Goal: Navigation & Orientation: Find specific page/section

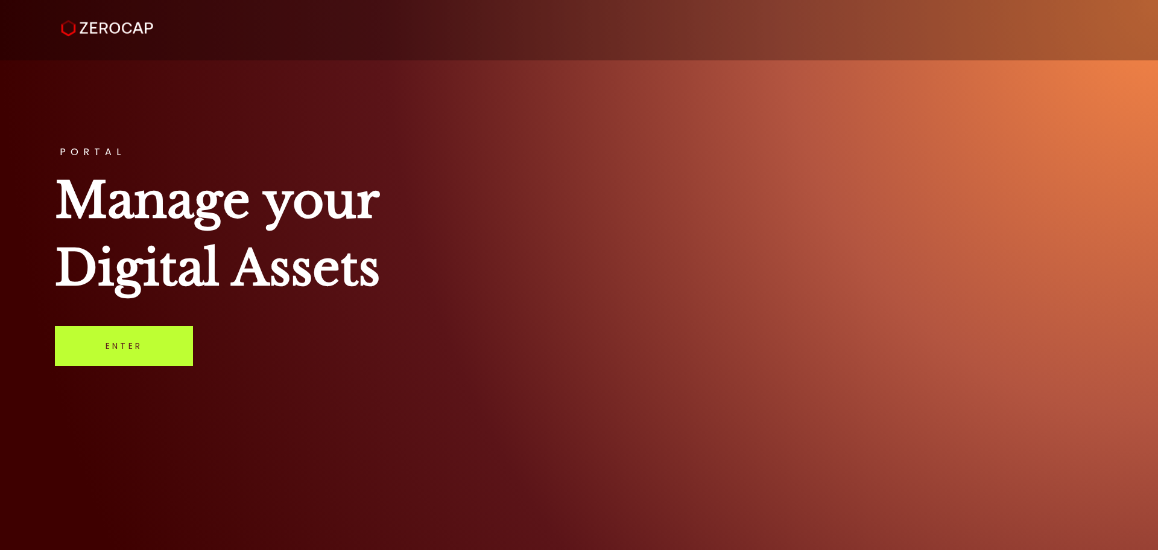
click at [146, 356] on link "Enter" at bounding box center [124, 346] width 138 height 40
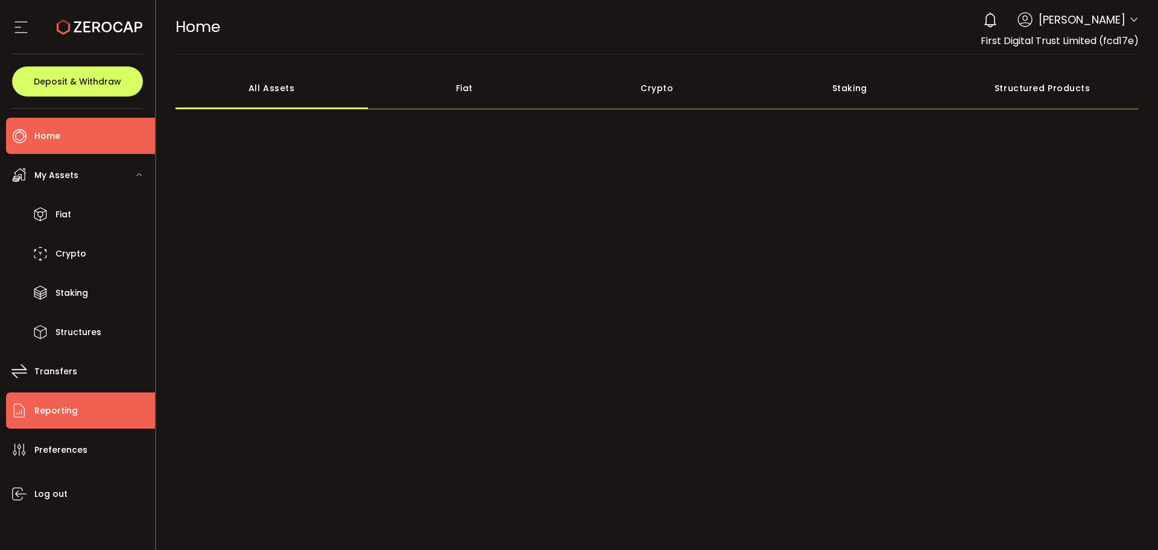
click at [95, 413] on li "Reporting" at bounding box center [80, 410] width 149 height 36
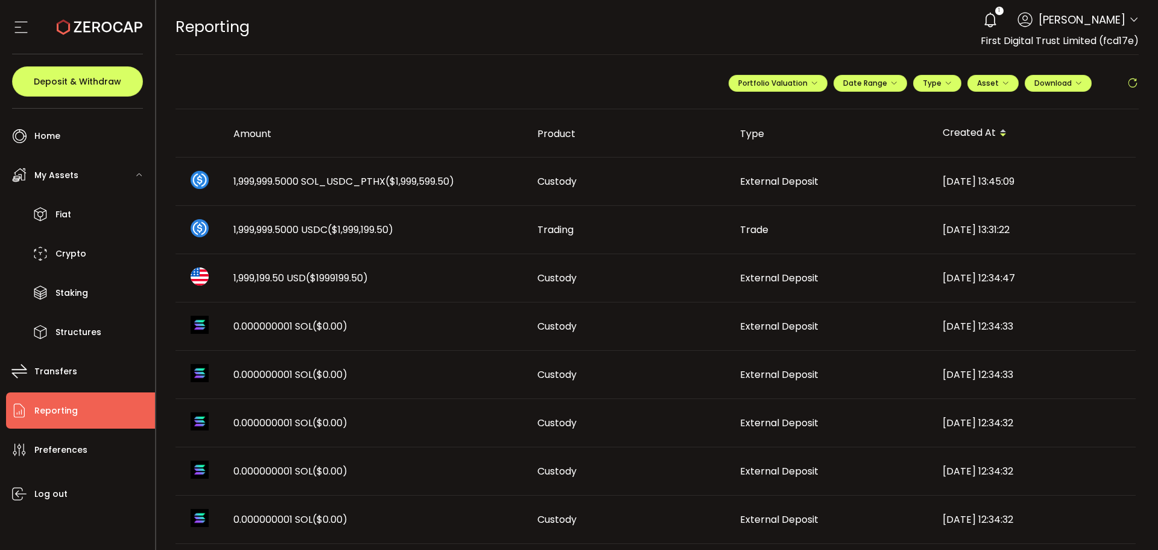
click at [74, 409] on span "Reporting" at bounding box center [55, 410] width 43 height 17
click at [74, 361] on li "Transfers" at bounding box center [80, 371] width 149 height 36
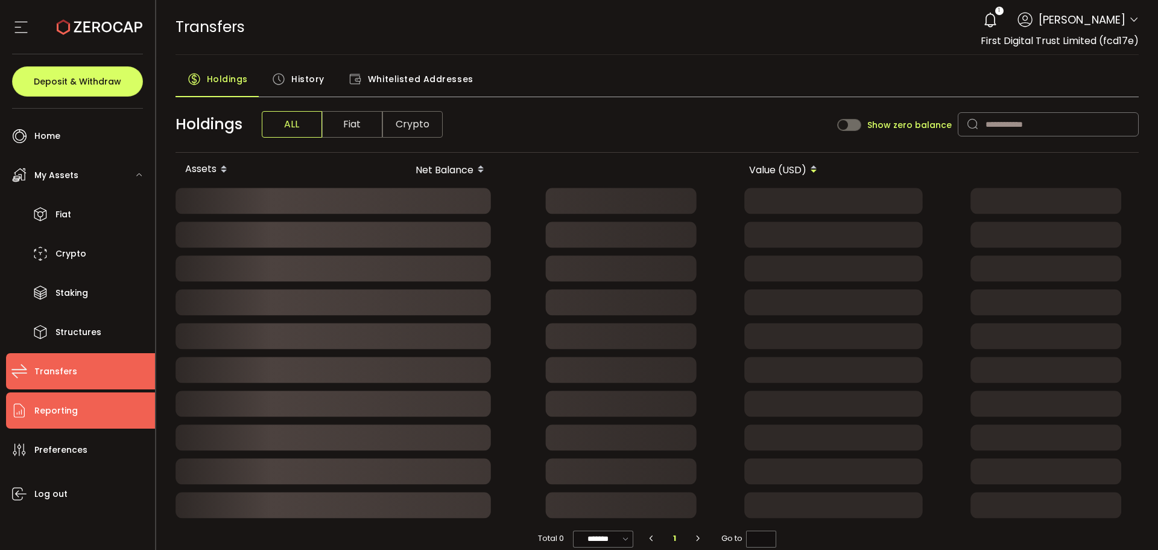
click at [89, 408] on li "Reporting" at bounding box center [80, 410] width 149 height 36
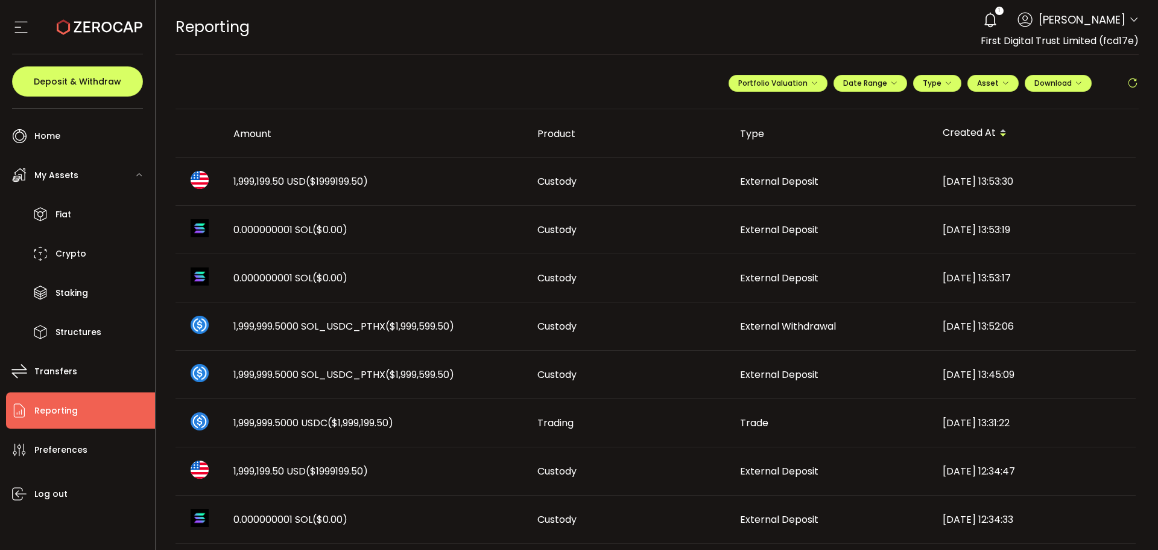
click at [357, 187] on span "($1999199.50)" at bounding box center [337, 181] width 62 height 14
